Goal: Task Accomplishment & Management: Complete application form

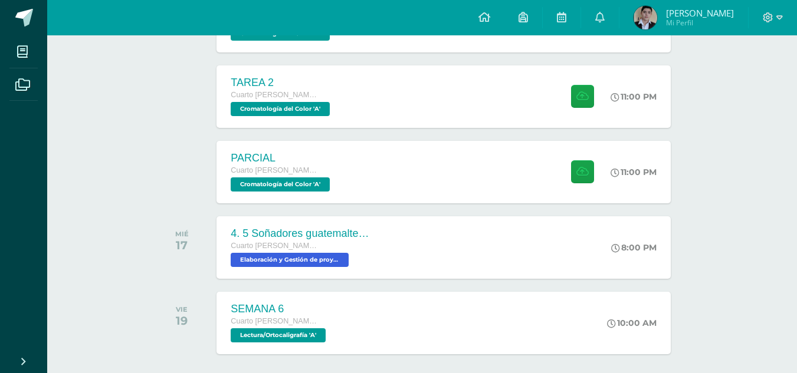
scroll to position [772, 0]
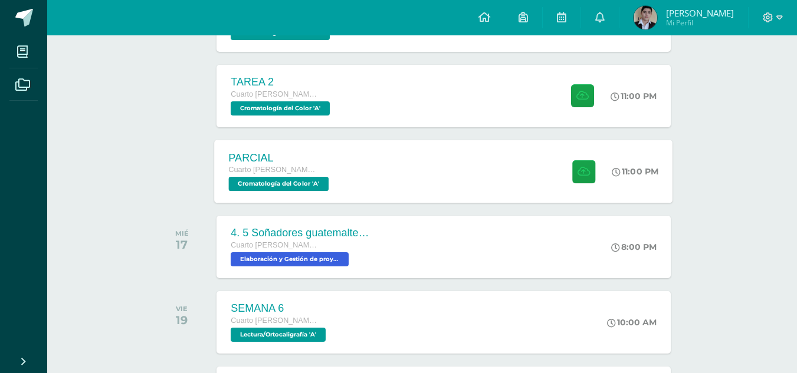
click at [408, 192] on div "PARCIAL Cuarto Bach. CCLL en Diseño Gráfico Cromatología del Color 'A' 11:00 PM…" at bounding box center [444, 171] width 458 height 63
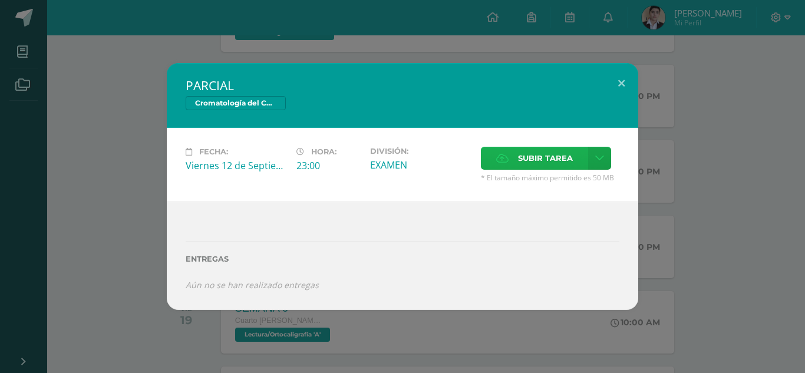
click at [514, 160] on label "Subir tarea" at bounding box center [534, 158] width 107 height 23
click at [0, 0] on input "Subir tarea" at bounding box center [0, 0] width 0 height 0
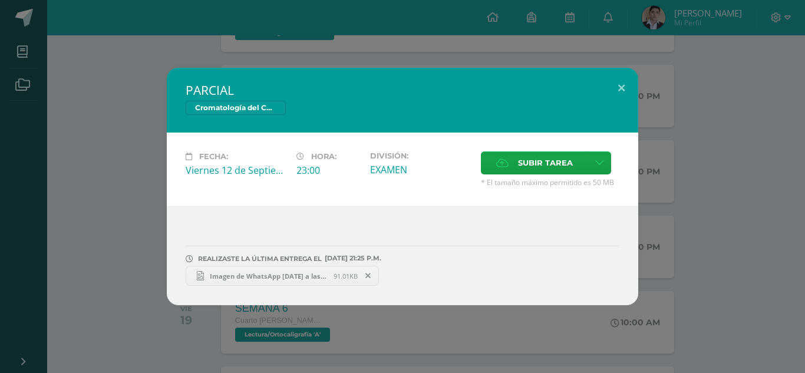
click at [279, 275] on span "Imagen de WhatsApp 2025-09-12 a las 20.45.19_2b800d87.jpg" at bounding box center [269, 276] width 130 height 9
click at [522, 154] on span "Subir tarea" at bounding box center [545, 163] width 55 height 22
click at [0, 0] on input "Subir tarea" at bounding box center [0, 0] width 0 height 0
click at [408, 280] on span "Imagen de WhatsApp 2025-09-12 a las 21.29.08_bb7beb32.jpg" at bounding box center [465, 276] width 130 height 9
click at [631, 97] on button at bounding box center [622, 88] width 34 height 40
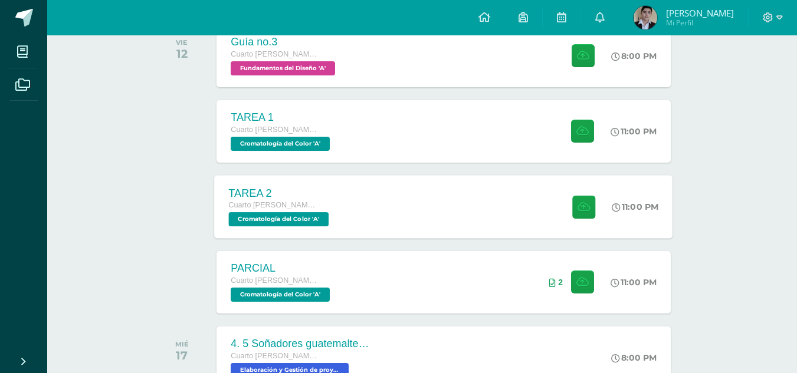
scroll to position [646, 0]
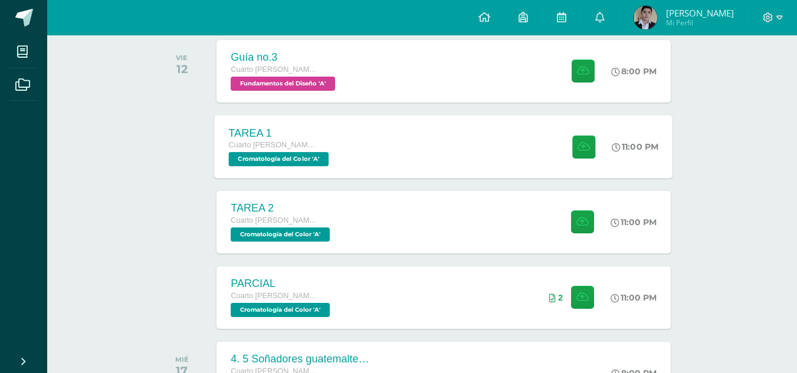
click at [469, 151] on div "TAREA 1 Cuarto Bach. CCLL en Diseño Gráfico Cromatología del Color 'A' 11:00 PM…" at bounding box center [444, 146] width 458 height 63
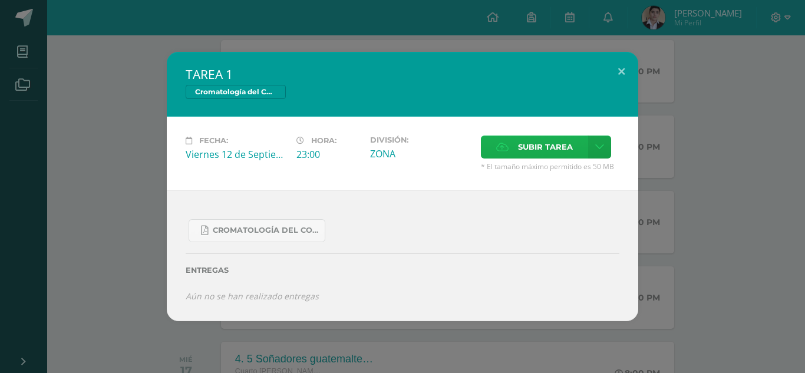
click at [524, 147] on span "Subir tarea" at bounding box center [545, 147] width 55 height 22
click at [0, 0] on input "Subir tarea" at bounding box center [0, 0] width 0 height 0
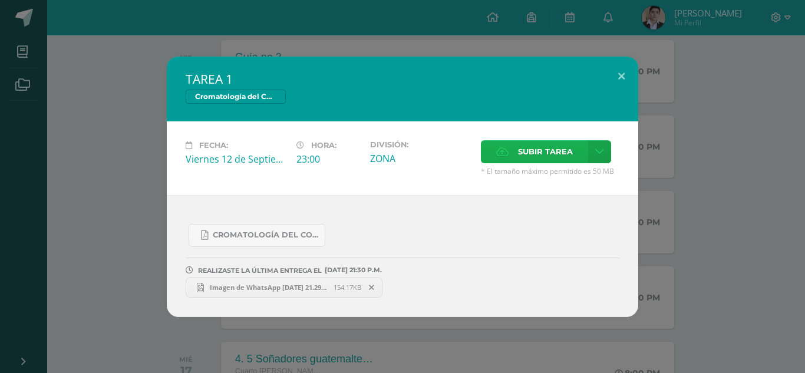
click at [564, 145] on span "Subir tarea" at bounding box center [545, 152] width 55 height 22
click at [0, 0] on input "Subir tarea" at bounding box center [0, 0] width 0 height 0
click at [280, 292] on link "Imagen de WhatsApp 2025-09-12 a las 21.29.08_bb7beb32.jpg 154.17KB" at bounding box center [284, 288] width 197 height 20
click at [369, 291] on icon at bounding box center [371, 288] width 5 height 8
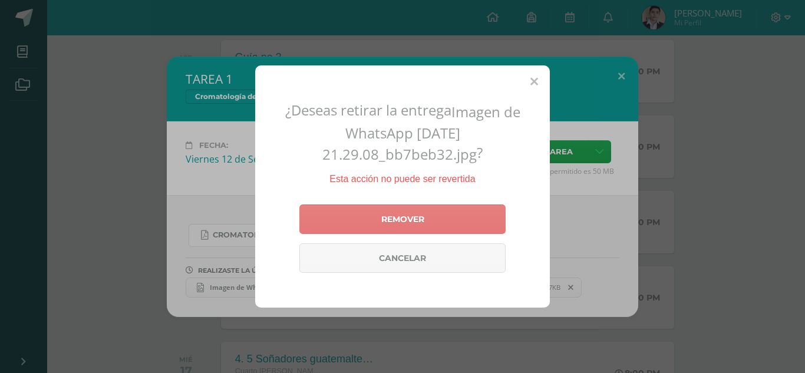
click at [409, 218] on link "Remover" at bounding box center [403, 219] width 206 height 29
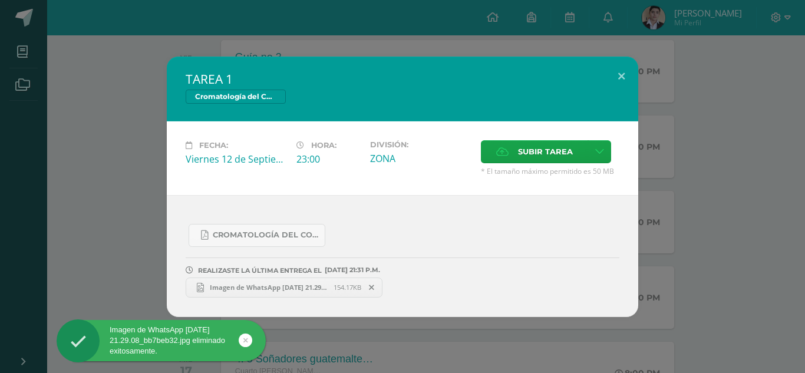
click at [285, 288] on span "Imagen de WhatsApp 2025-09-12 a las 21.29.08_bb7beb32.jpg" at bounding box center [269, 287] width 130 height 9
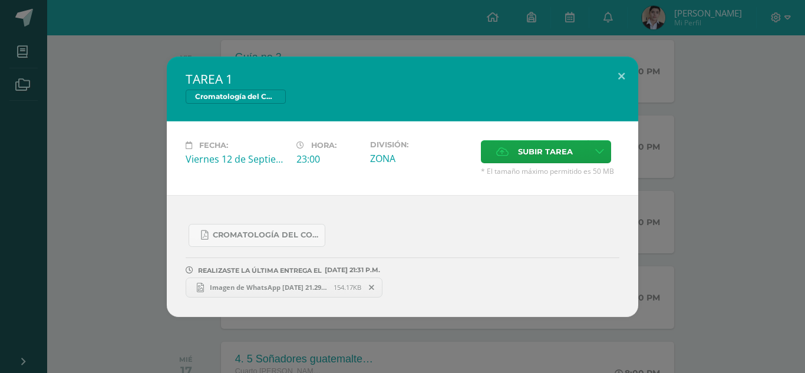
click at [371, 294] on span at bounding box center [372, 287] width 20 height 13
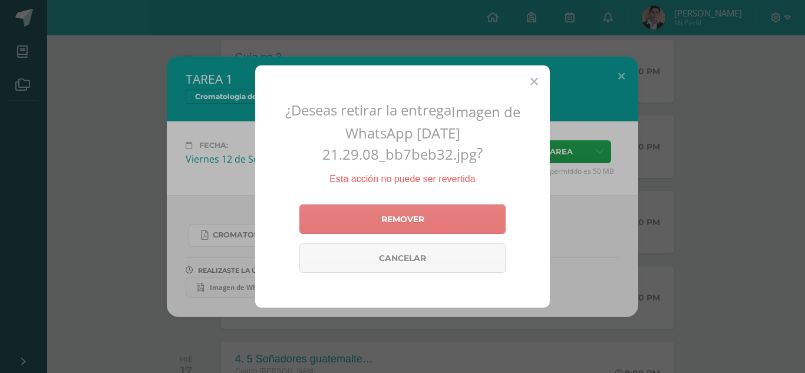
click at [416, 233] on link "Remover" at bounding box center [403, 219] width 206 height 29
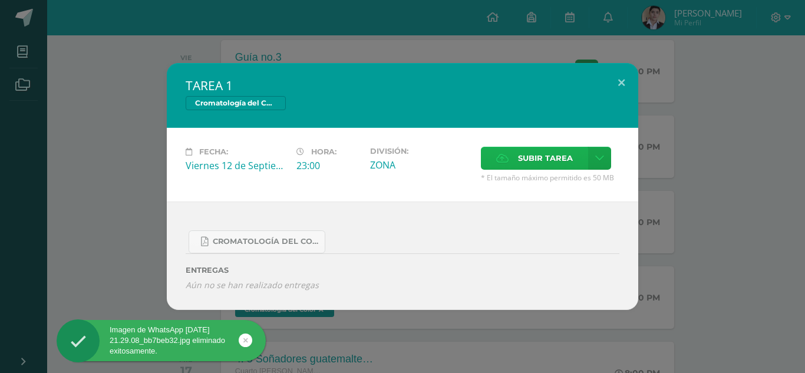
click at [548, 149] on span "Subir tarea" at bounding box center [545, 158] width 55 height 22
click at [0, 0] on input "Subir tarea" at bounding box center [0, 0] width 0 height 0
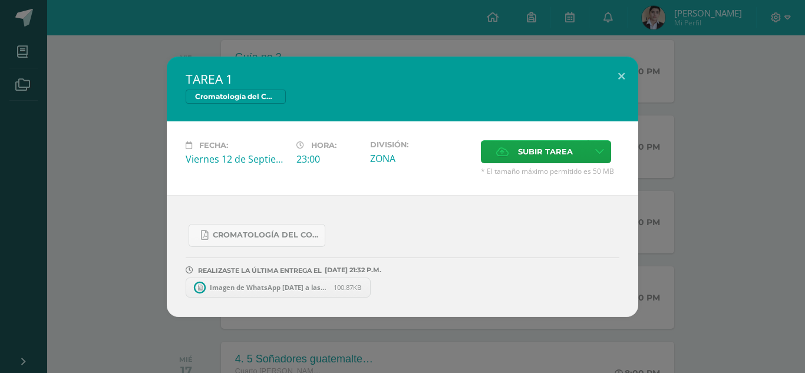
click at [291, 291] on span "Imagen de WhatsApp 2025-09-12 a las 19.28.33_73d94721.jpg" at bounding box center [269, 287] width 130 height 9
click at [370, 287] on icon at bounding box center [371, 288] width 5 height 8
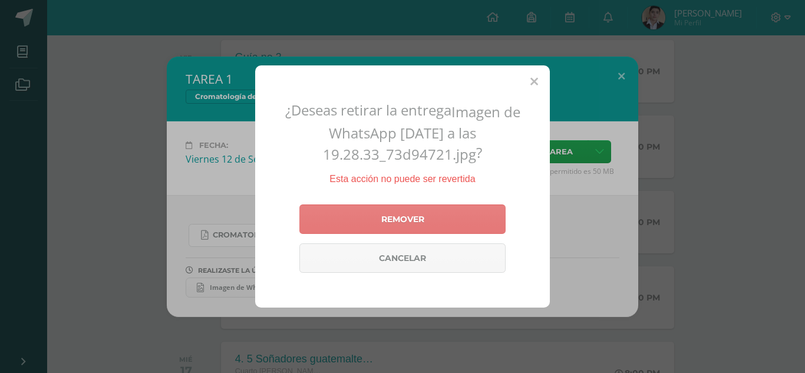
click at [396, 226] on link "Remover" at bounding box center [403, 219] width 206 height 29
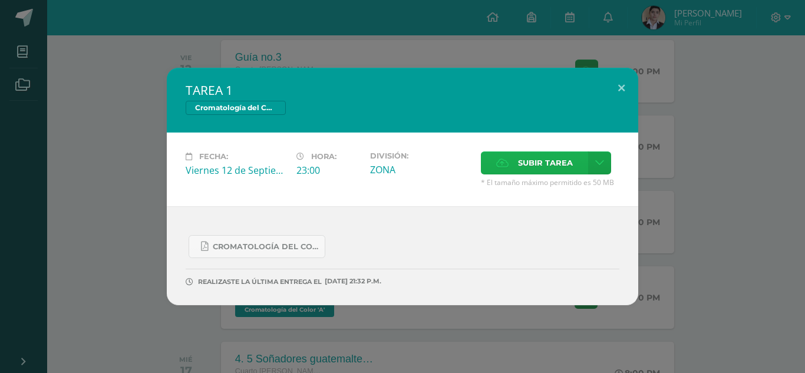
click at [529, 156] on span "Subir tarea" at bounding box center [545, 163] width 55 height 22
click at [0, 0] on input "Subir tarea" at bounding box center [0, 0] width 0 height 0
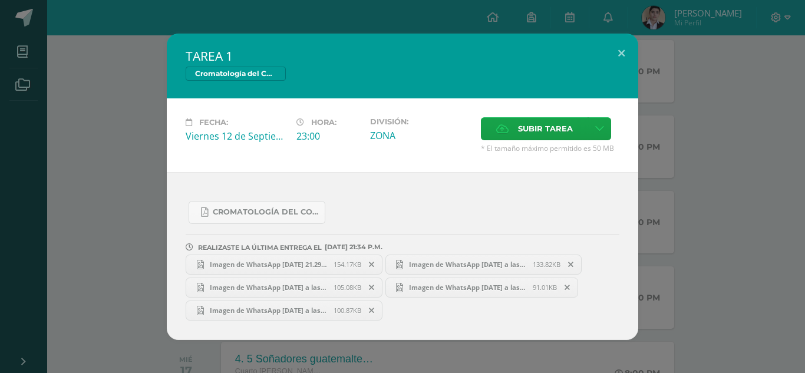
click at [296, 267] on span "Imagen de WhatsApp 2025-09-12 a las 21.29.08_bb7beb32.jpg" at bounding box center [269, 264] width 130 height 9
click at [373, 264] on icon at bounding box center [371, 265] width 5 height 8
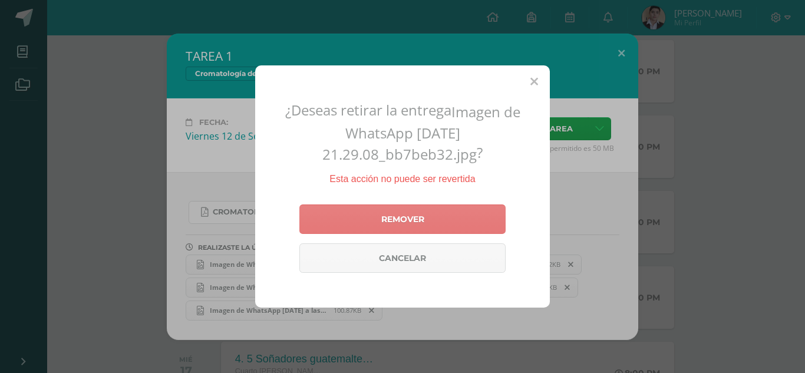
click at [429, 223] on link "Remover" at bounding box center [403, 219] width 206 height 29
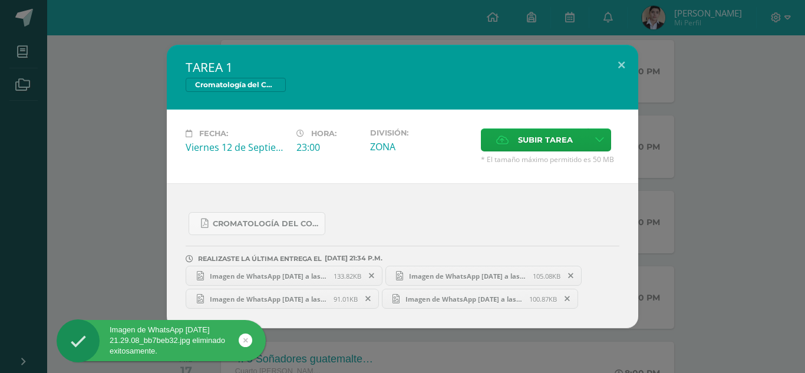
click at [340, 275] on span "133.82KB" at bounding box center [348, 276] width 28 height 9
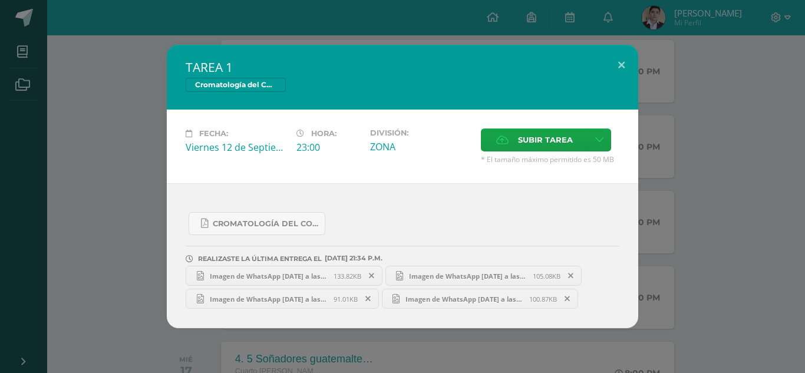
click at [440, 281] on link "Imagen de WhatsApp 2025-09-12 a las 21.27.02_692adb64.jpg 105.08KB" at bounding box center [484, 276] width 197 height 20
click at [368, 300] on icon at bounding box center [368, 299] width 5 height 8
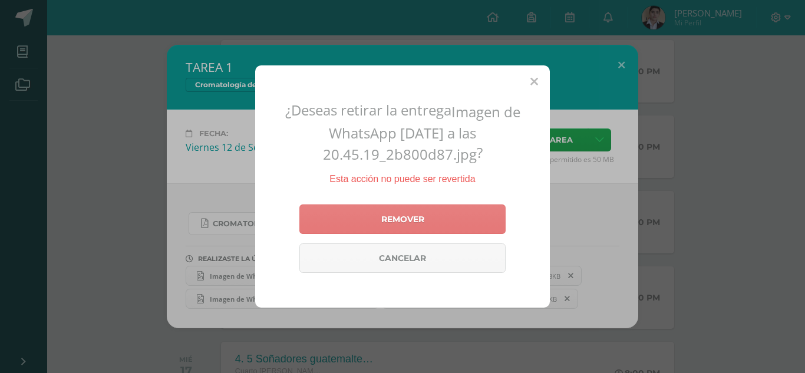
click at [423, 219] on link "Remover" at bounding box center [403, 219] width 206 height 29
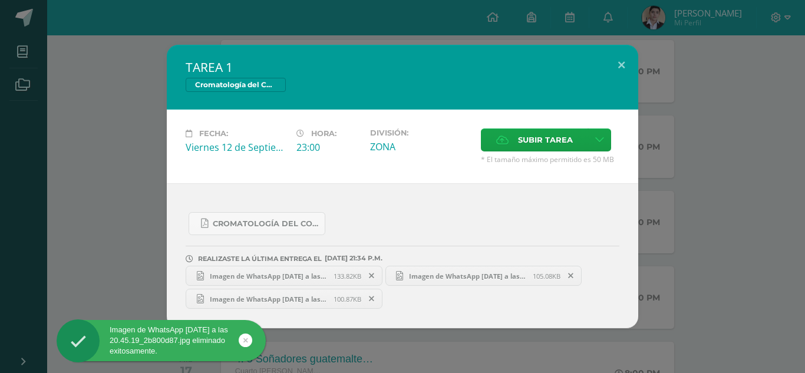
click at [371, 299] on icon at bounding box center [371, 299] width 5 height 8
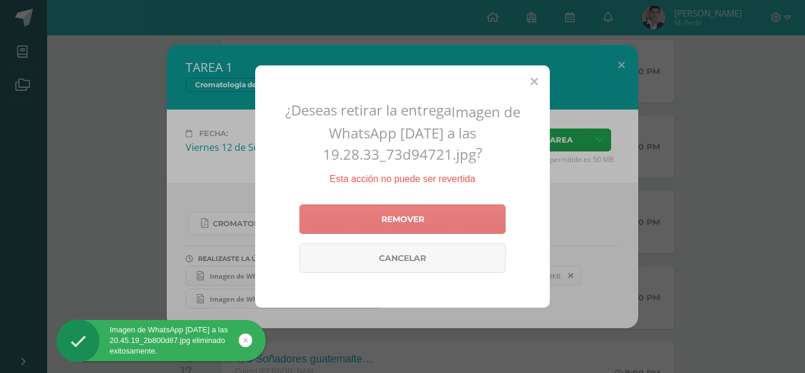
click at [409, 222] on link "Remover" at bounding box center [403, 219] width 206 height 29
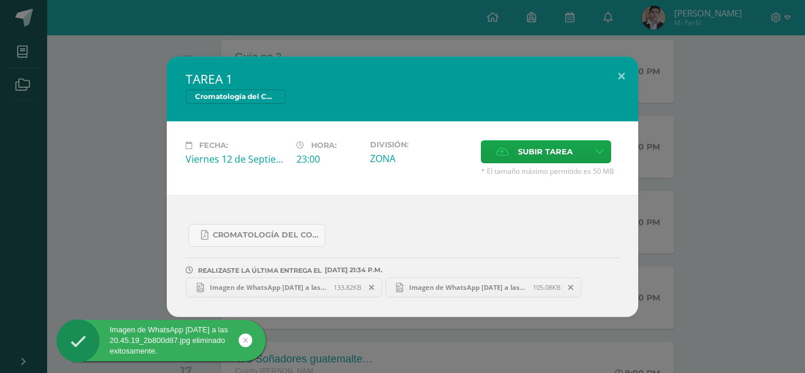
click at [331, 283] on span "Imagen de WhatsApp 2025-09-12 a las 21.27.02_36dd79d3.jpg" at bounding box center [269, 287] width 130 height 9
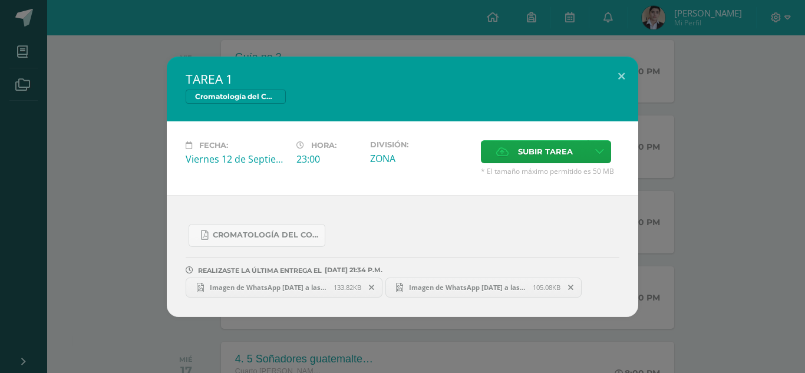
click at [448, 284] on span "Imagen de WhatsApp 2025-09-12 a las 21.27.02_692adb64.jpg" at bounding box center [468, 287] width 130 height 9
click at [618, 78] on button at bounding box center [622, 77] width 34 height 40
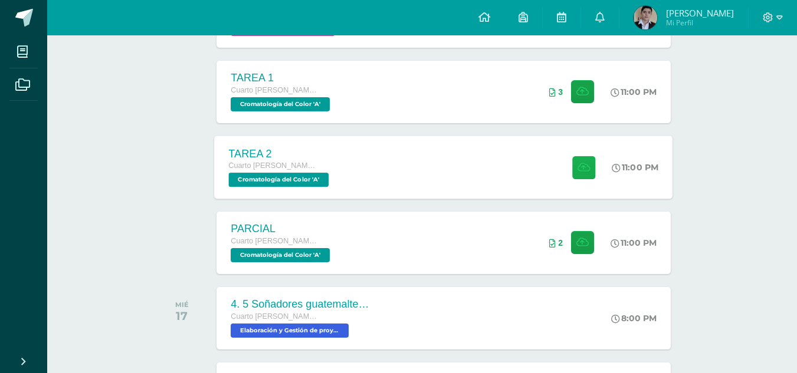
scroll to position [701, 0]
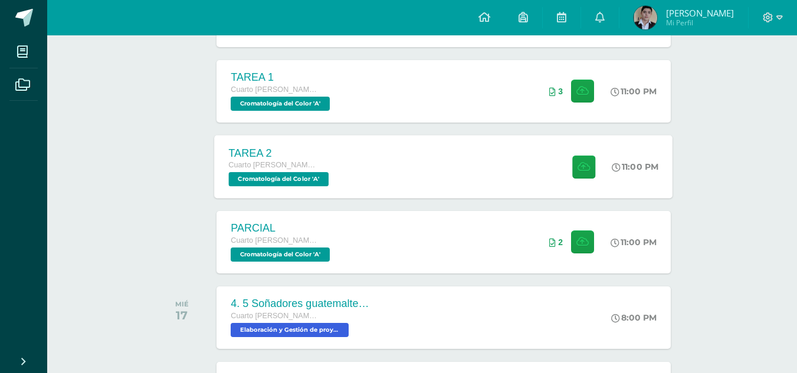
click at [457, 176] on div "TAREA 2 Cuarto Bach. CCLL en Diseño Gráfico Cromatología del Color 'A' 11:00 PM…" at bounding box center [444, 166] width 458 height 63
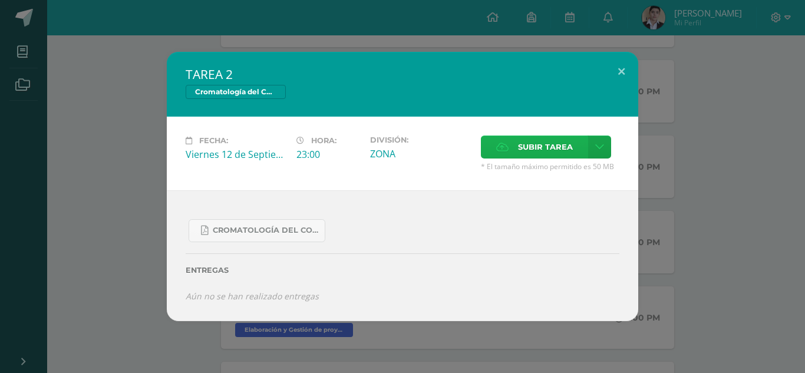
click at [535, 143] on span "Subir tarea" at bounding box center [545, 147] width 55 height 22
click at [0, 0] on input "Subir tarea" at bounding box center [0, 0] width 0 height 0
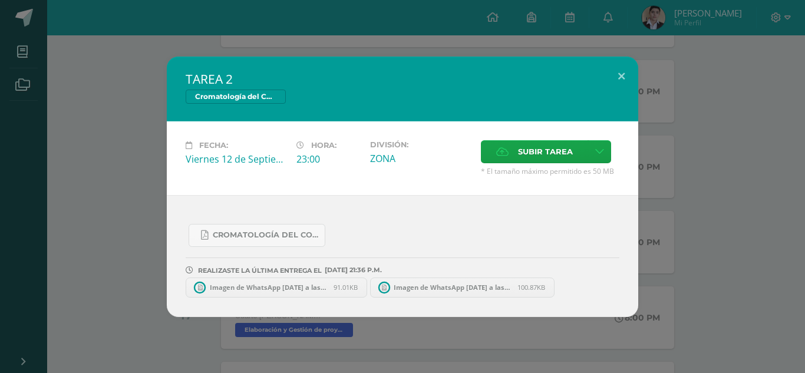
click at [252, 294] on link "Imagen de WhatsApp 2025-09-12 a las 20.45.19_2b800d87.jpg 91.01KB" at bounding box center [277, 288] width 182 height 20
click at [446, 288] on span "Imagen de WhatsApp 2025-09-12 a las 19.28.33_73d94721.jpg" at bounding box center [465, 287] width 130 height 9
click at [444, 180] on div "Fecha: Viernes 12 de Septiembre Hora: 23:00 División: ZONA Subir tarea Cancelar" at bounding box center [403, 158] width 472 height 74
click at [523, 156] on span "Subir tarea" at bounding box center [545, 152] width 55 height 22
click at [0, 0] on input "Subir tarea" at bounding box center [0, 0] width 0 height 0
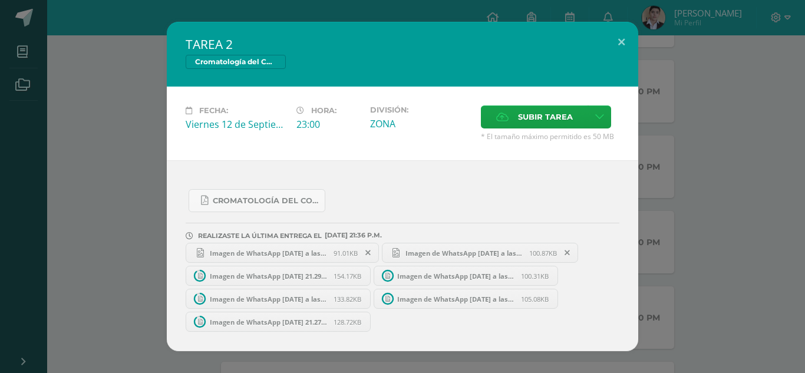
click at [367, 253] on icon at bounding box center [368, 253] width 5 height 8
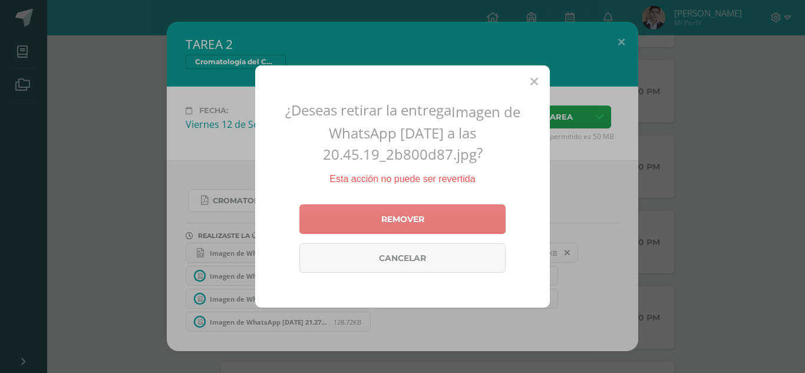
click at [392, 218] on link "Remover" at bounding box center [403, 219] width 206 height 29
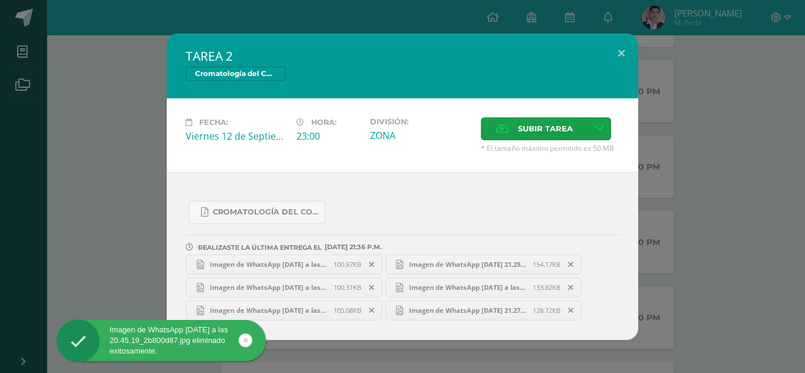
click at [372, 266] on icon at bounding box center [371, 265] width 5 height 8
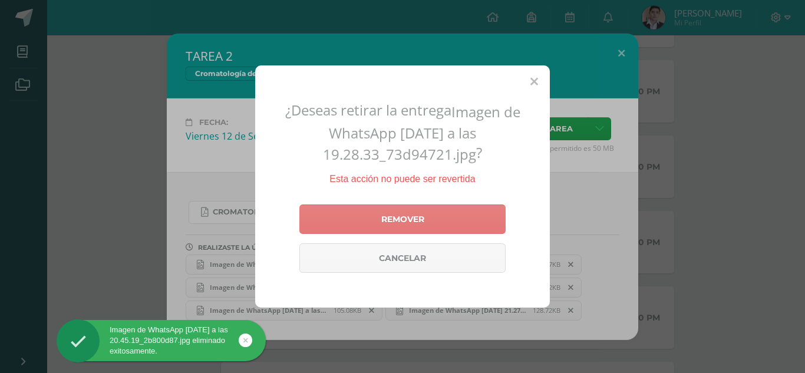
click at [395, 232] on link "Remover" at bounding box center [403, 219] width 206 height 29
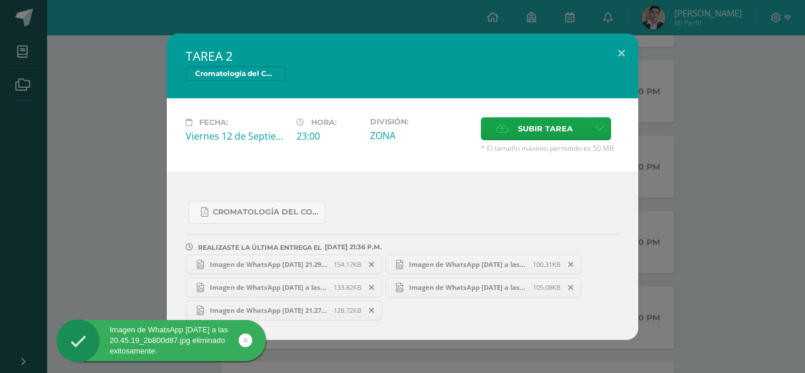
click at [340, 266] on span "154.17KB" at bounding box center [348, 264] width 28 height 9
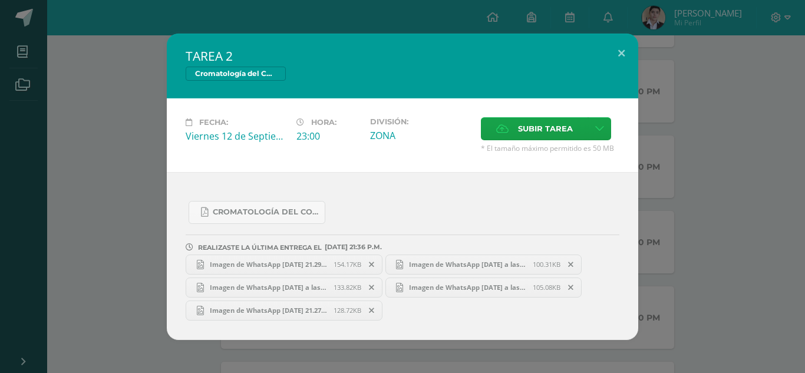
click at [360, 258] on link "Imagen de WhatsApp 2025-09-12 a las 21.29.08_bb7beb32.jpg 154.17KB" at bounding box center [284, 265] width 197 height 20
click at [373, 264] on icon at bounding box center [371, 265] width 5 height 8
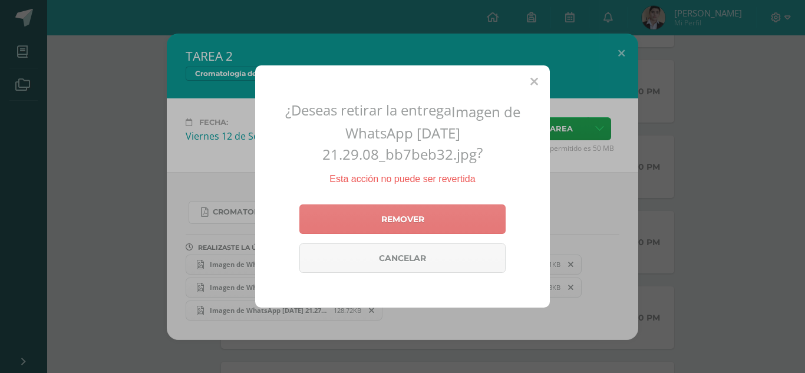
click at [420, 226] on link "Remover" at bounding box center [403, 219] width 206 height 29
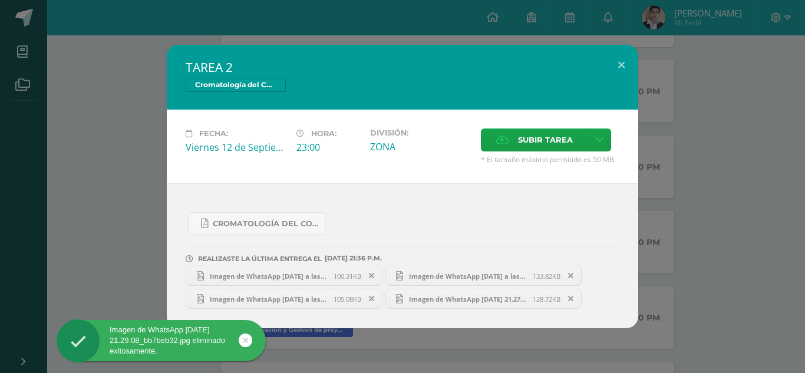
click at [330, 276] on span "Imagen de WhatsApp 2025-09-12 a las 21.27.02_2e22b4dd.jpg" at bounding box center [269, 276] width 130 height 9
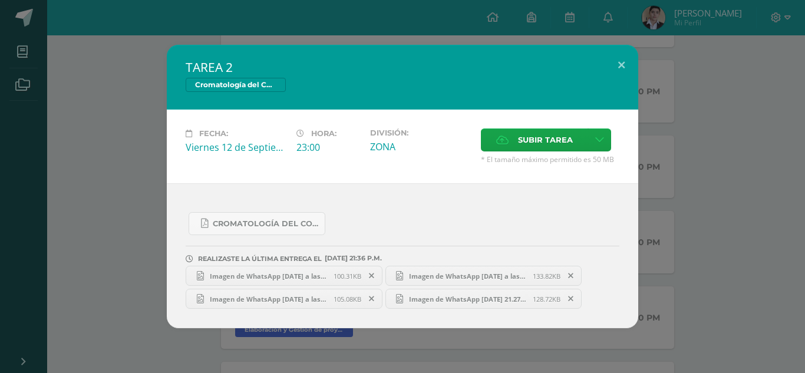
click at [463, 280] on span "Imagen de WhatsApp 2025-09-12 a las 21.27.02_36dd79d3.jpg" at bounding box center [468, 276] width 130 height 9
click at [572, 281] on span at bounding box center [571, 275] width 20 height 13
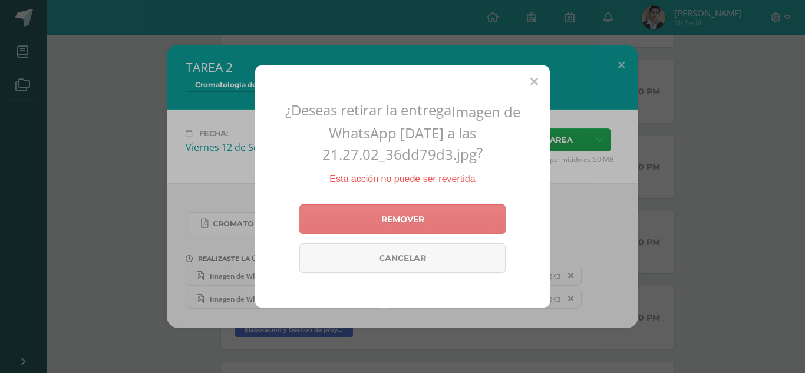
click at [485, 233] on link "Remover" at bounding box center [403, 219] width 206 height 29
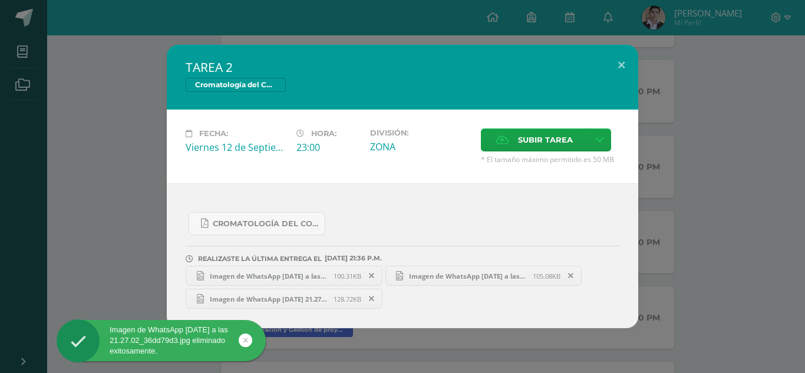
click at [476, 272] on span "Imagen de WhatsApp 2025-09-12 a las 21.27.02_692adb64.jpg" at bounding box center [468, 276] width 130 height 9
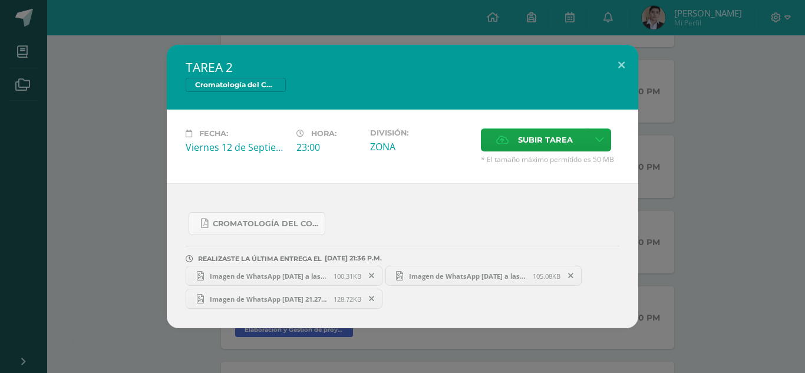
click at [572, 275] on icon at bounding box center [570, 276] width 5 height 8
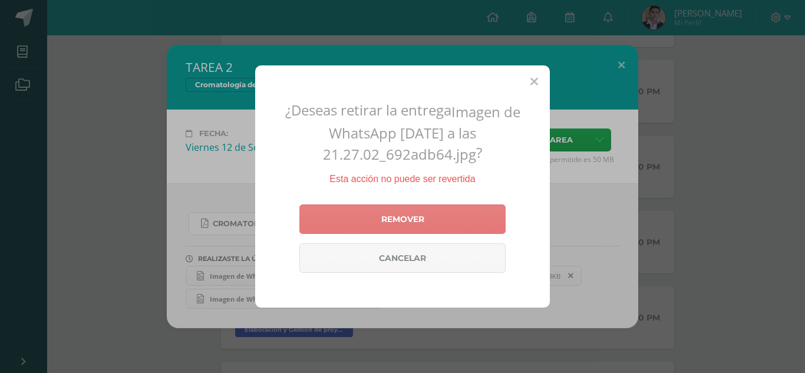
click at [467, 216] on link "Remover" at bounding box center [403, 219] width 206 height 29
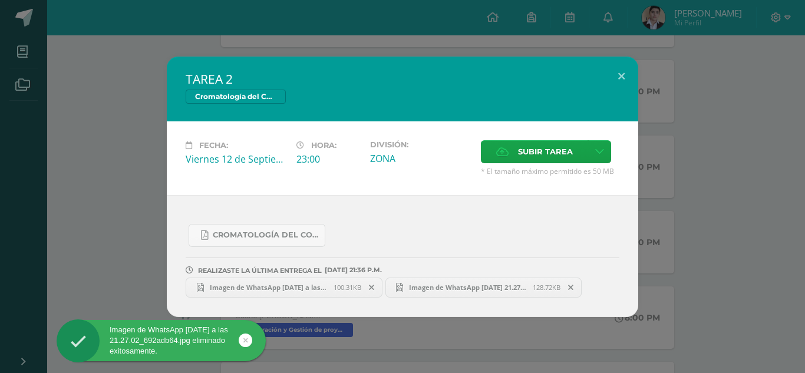
click at [447, 288] on span "Imagen de WhatsApp 2025-09-12 a las 21.27.02_e495c671.jpg" at bounding box center [468, 287] width 130 height 9
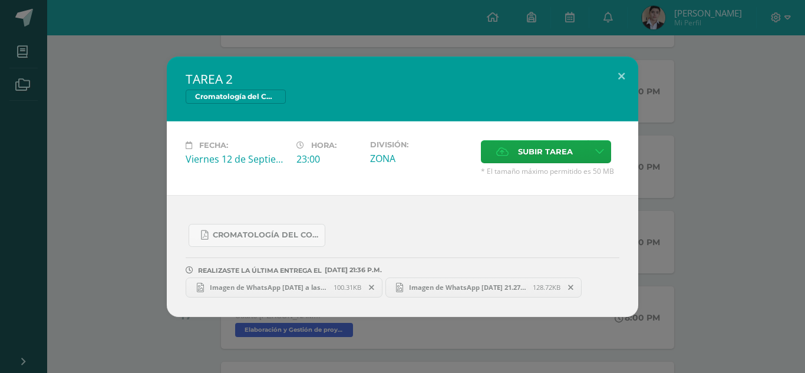
click at [309, 287] on span "Imagen de WhatsApp 2025-09-12 a las 21.27.02_2e22b4dd.jpg" at bounding box center [269, 287] width 130 height 9
click at [627, 76] on button at bounding box center [622, 77] width 34 height 40
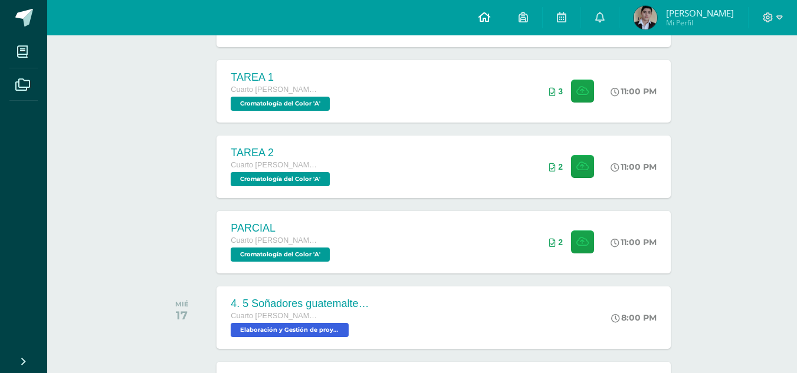
click at [490, 20] on icon at bounding box center [484, 17] width 12 height 11
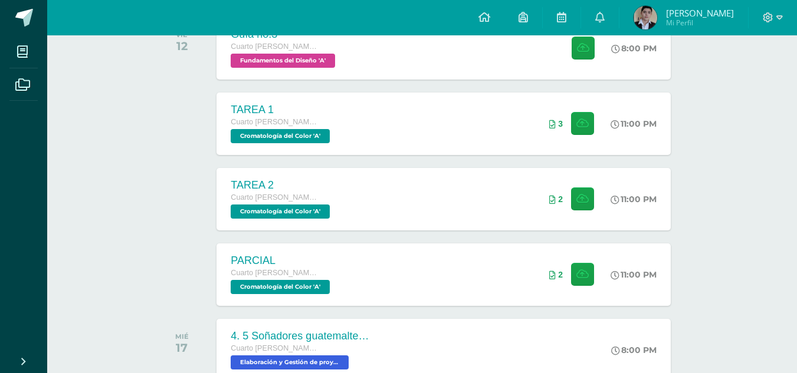
scroll to position [669, 0]
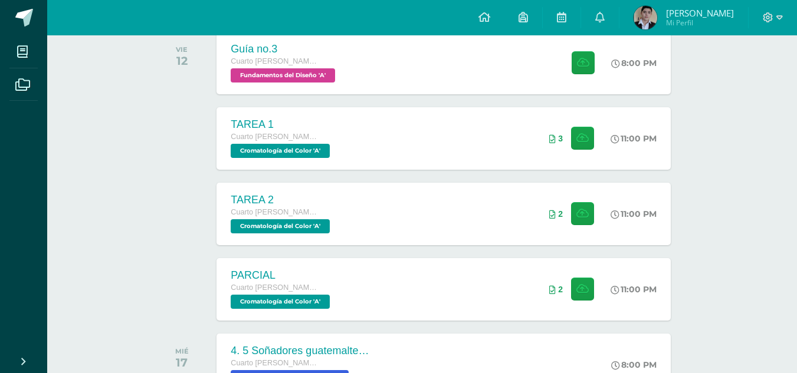
scroll to position [667, 0]
